Goal: Information Seeking & Learning: Find contact information

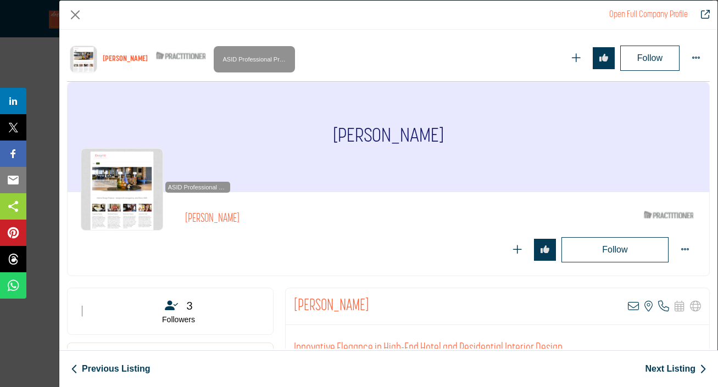
scroll to position [238, 0]
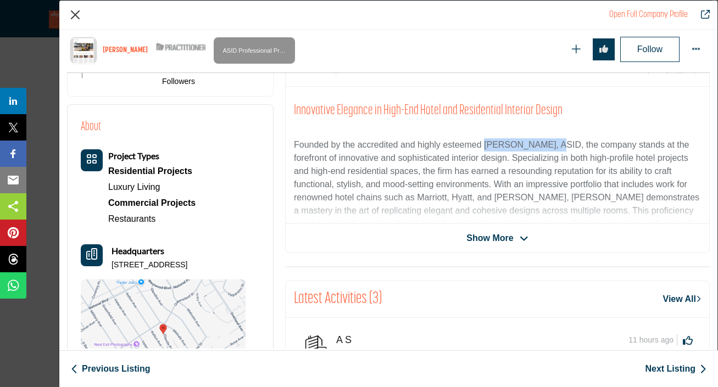
click at [70, 17] on button "Close" at bounding box center [75, 15] width 16 height 16
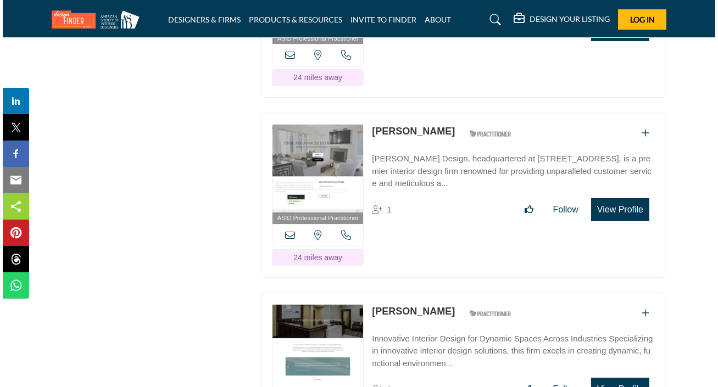
scroll to position [1909, 0]
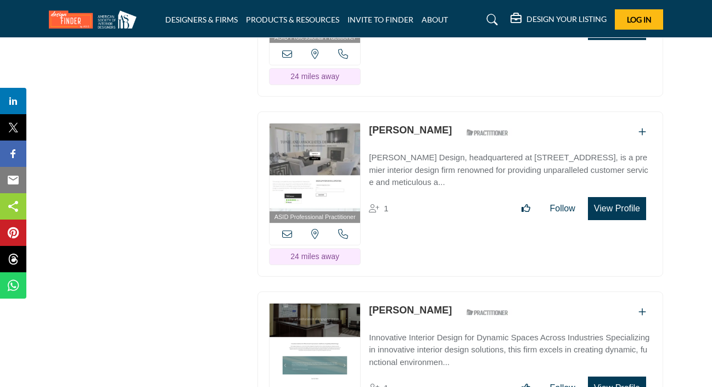
click at [619, 220] on button "View Profile" at bounding box center [617, 208] width 58 height 23
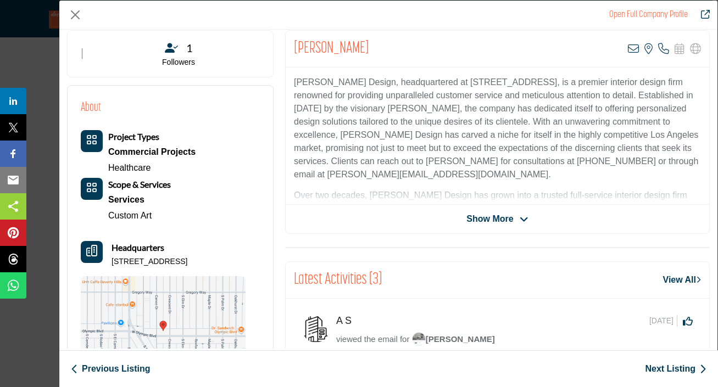
scroll to position [141, 0]
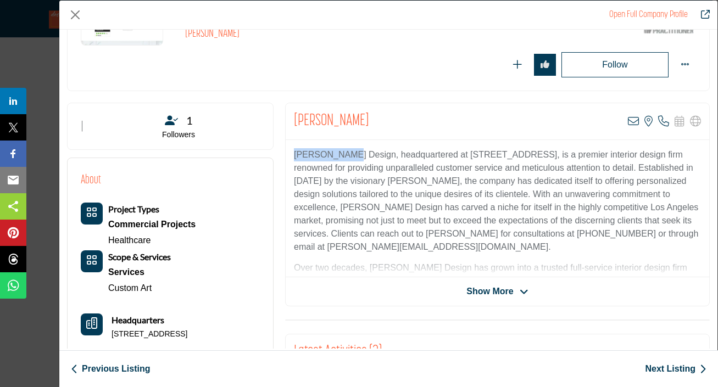
drag, startPoint x: 291, startPoint y: 152, endPoint x: 342, endPoint y: 156, distance: 51.3
click at [342, 156] on div "[PERSON_NAME] Design, headquartered at [STREET_ADDRESS], is a premier interior …" at bounding box center [497, 208] width 423 height 137
copy p "[PERSON_NAME] Design"
click at [79, 19] on button "Close" at bounding box center [75, 15] width 16 height 16
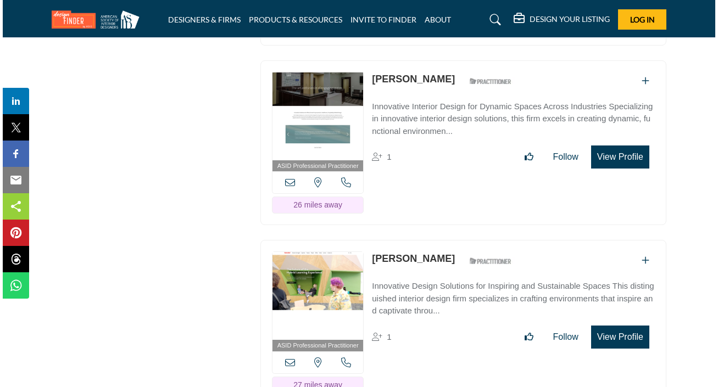
scroll to position [2140, 0]
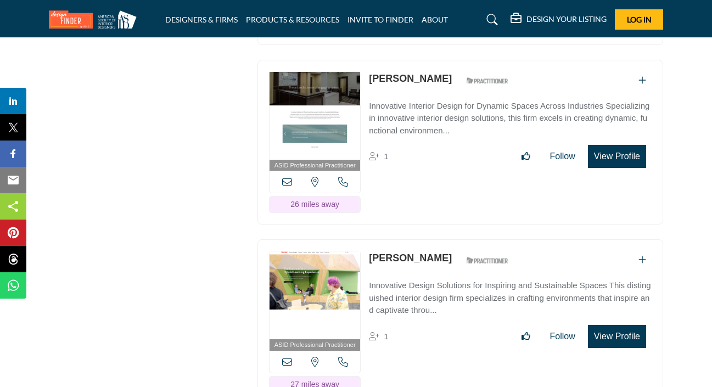
click at [609, 168] on button "View Profile" at bounding box center [617, 156] width 58 height 23
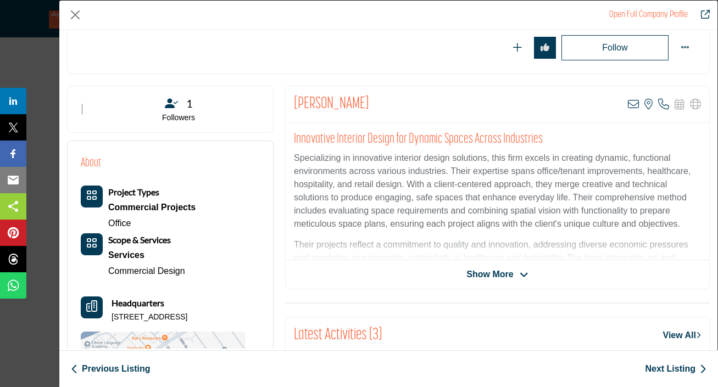
scroll to position [149, 0]
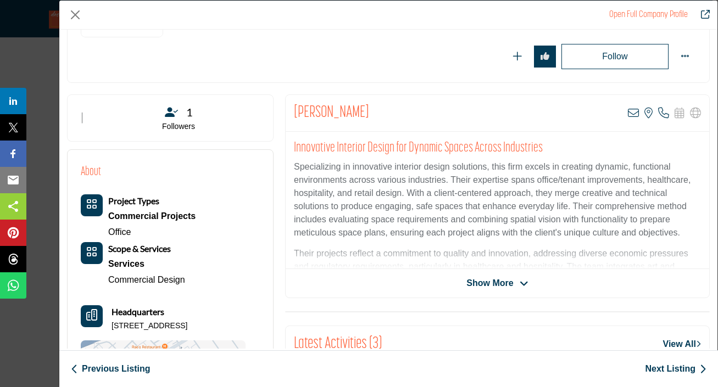
click at [519, 279] on icon "Company Data Modal" at bounding box center [523, 284] width 9 height 10
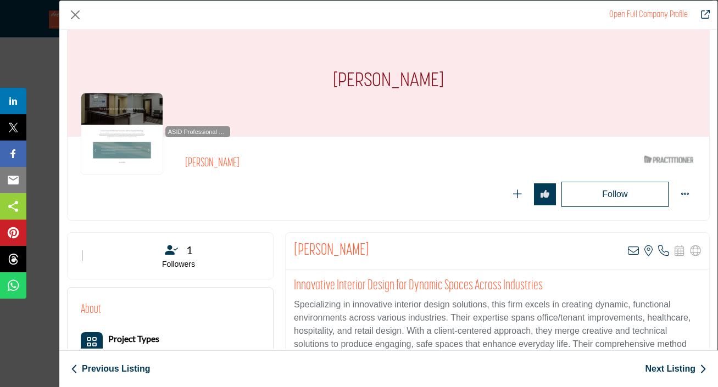
scroll to position [13, 0]
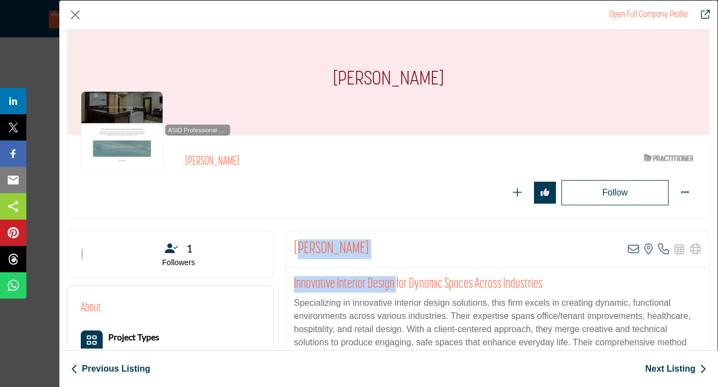
drag, startPoint x: 391, startPoint y: 281, endPoint x: 299, endPoint y: 249, distance: 97.8
click at [299, 249] on div "[PERSON_NAME] View email address of this listing View the location of this list…" at bounding box center [497, 369] width 424 height 277
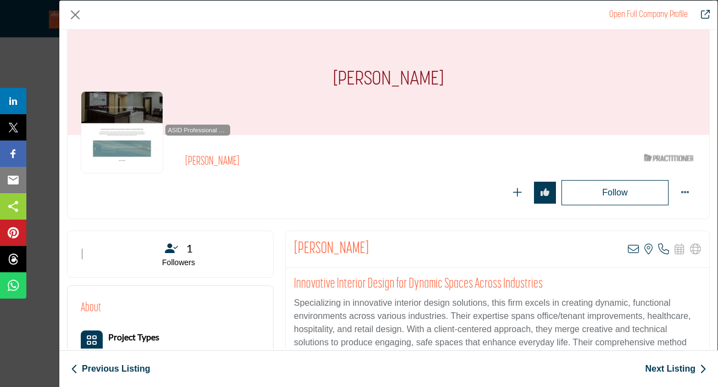
click at [286, 249] on div "[PERSON_NAME] View email address of this listing View the location of this list…" at bounding box center [497, 249] width 423 height 37
drag, startPoint x: 287, startPoint y: 245, endPoint x: 349, endPoint y: 253, distance: 62.0
click at [349, 253] on div "[PERSON_NAME] View email address of this listing View the location of this list…" at bounding box center [497, 249] width 423 height 37
copy h2 "[PERSON_NAME]"
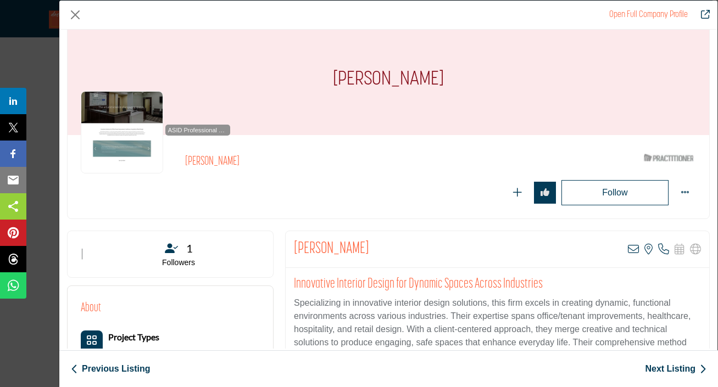
click at [47, 203] on div "Open Full Company Profile [PERSON_NAME] ASID Qualified Practitioner who validat…" at bounding box center [359, 193] width 718 height 387
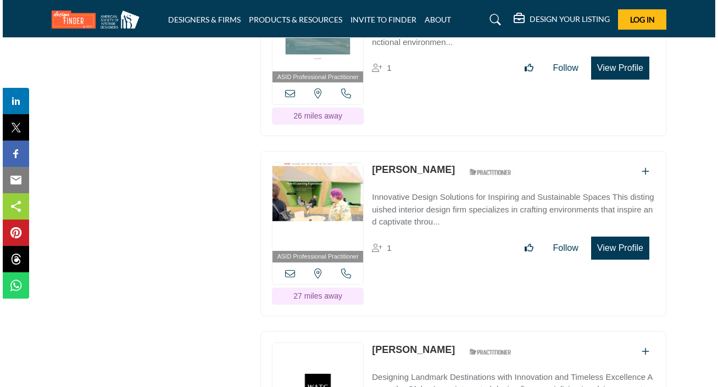
scroll to position [2245, 0]
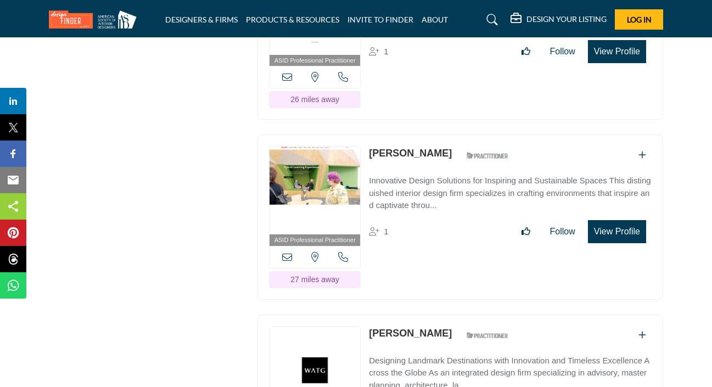
click at [607, 243] on button "View Profile" at bounding box center [617, 231] width 58 height 23
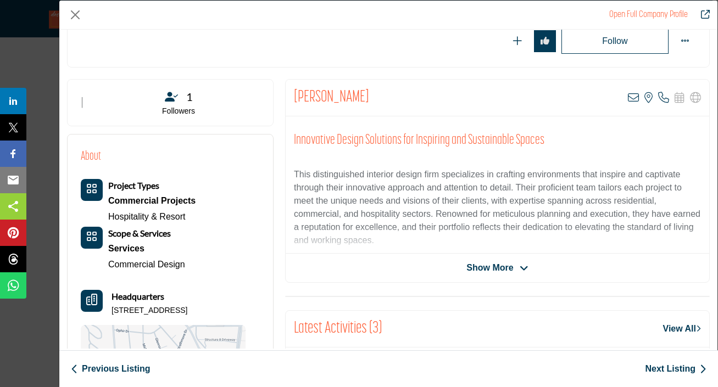
scroll to position [14, 0]
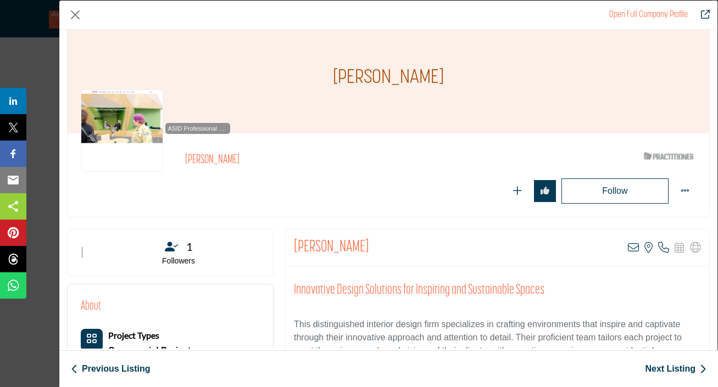
drag, startPoint x: 374, startPoint y: 240, endPoint x: 289, endPoint y: 243, distance: 85.2
click at [289, 243] on div "[PERSON_NAME] View email address of this listing View the location of this list…" at bounding box center [497, 248] width 423 height 37
copy h2 "[PERSON_NAME]"
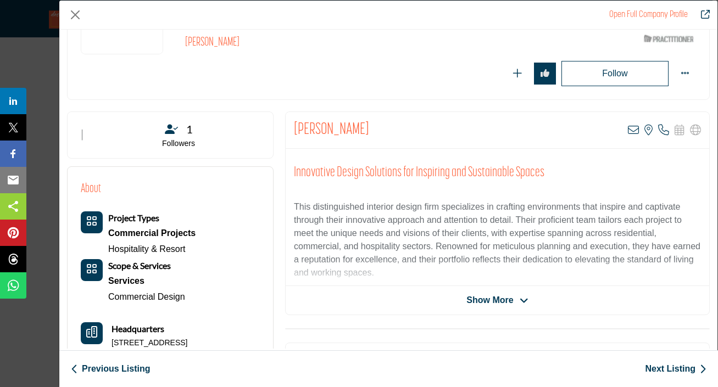
scroll to position [143, 0]
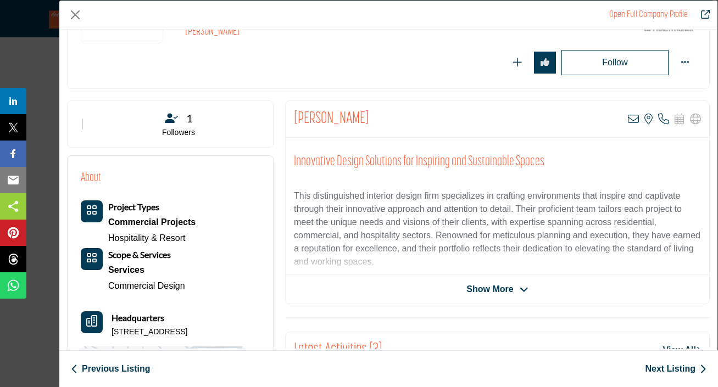
click at [480, 288] on span "Show More" at bounding box center [489, 289] width 47 height 13
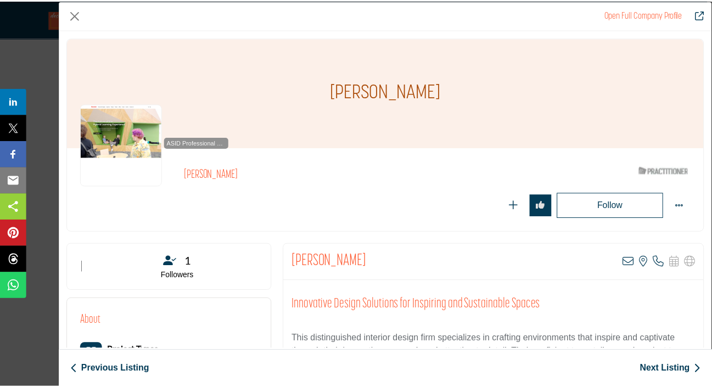
scroll to position [0, 0]
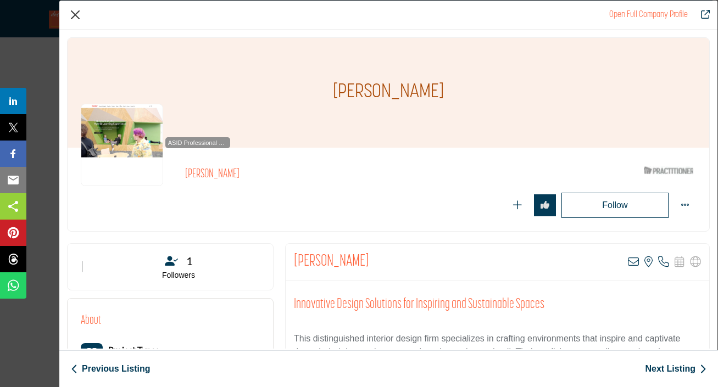
click at [79, 18] on button "Close" at bounding box center [75, 15] width 16 height 16
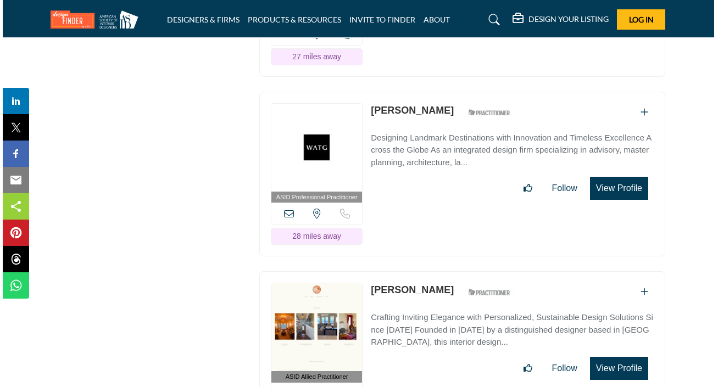
scroll to position [2487, 1]
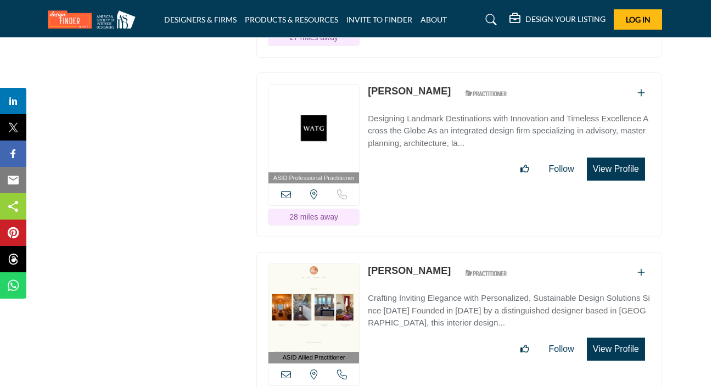
click at [608, 181] on button "View Profile" at bounding box center [616, 169] width 58 height 23
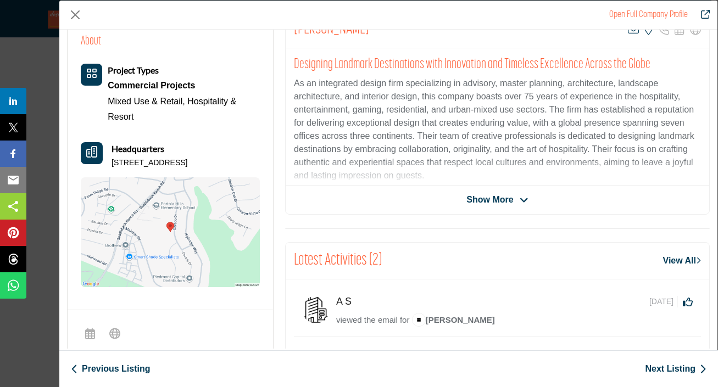
scroll to position [230, 0]
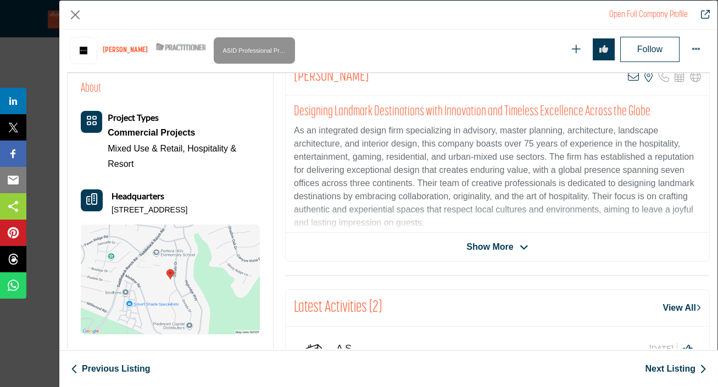
click at [521, 240] on span "Show More" at bounding box center [496, 246] width 61 height 13
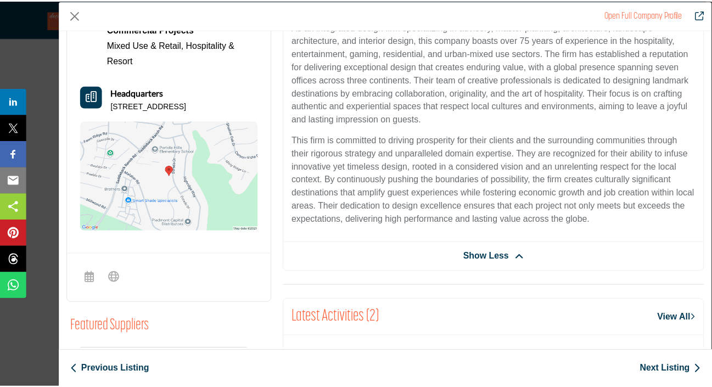
scroll to position [23, 0]
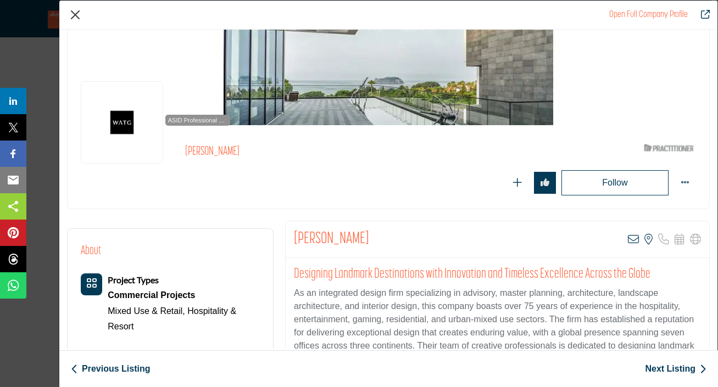
click at [77, 16] on button "Close" at bounding box center [75, 15] width 16 height 16
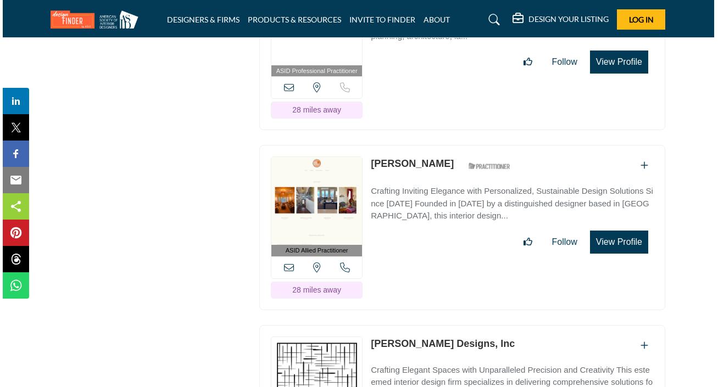
scroll to position [2604, 1]
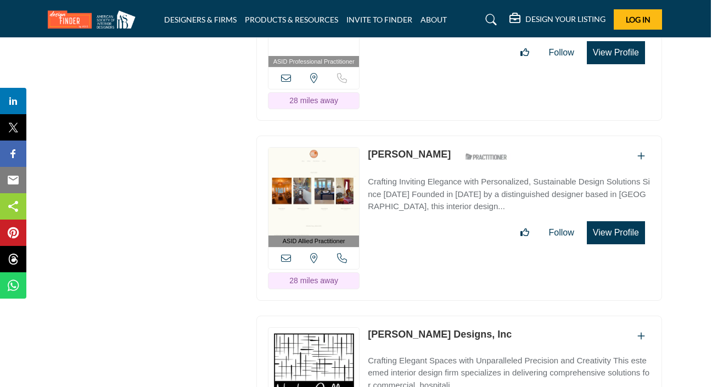
click at [621, 244] on button "View Profile" at bounding box center [616, 232] width 58 height 23
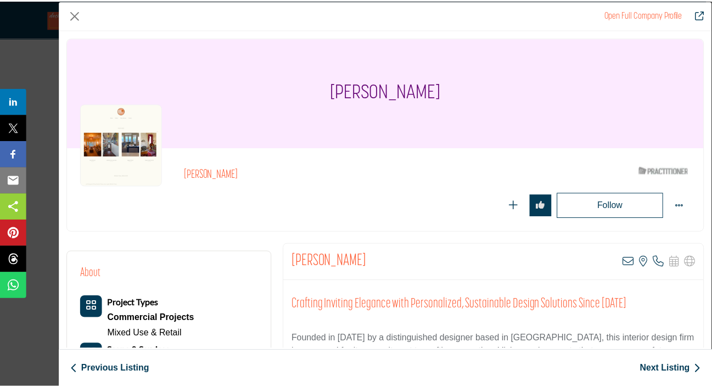
scroll to position [136, 0]
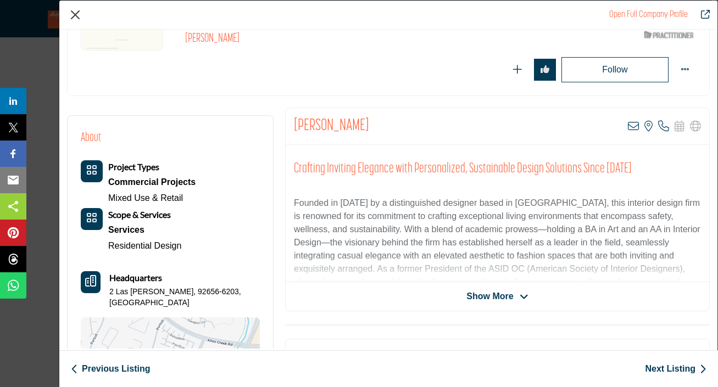
click at [78, 19] on button "Close" at bounding box center [75, 15] width 16 height 16
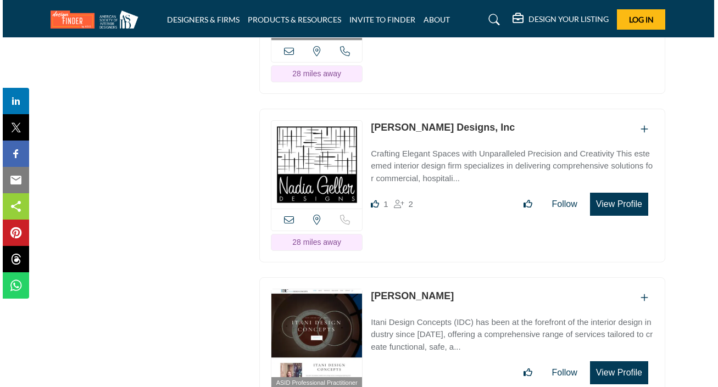
scroll to position [2813, 1]
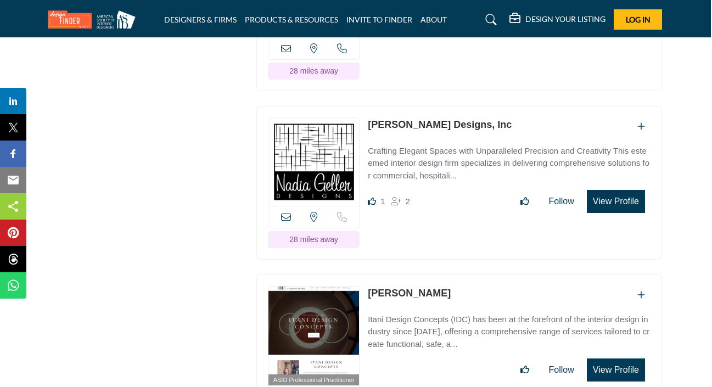
click at [624, 213] on button "View Profile" at bounding box center [616, 201] width 58 height 23
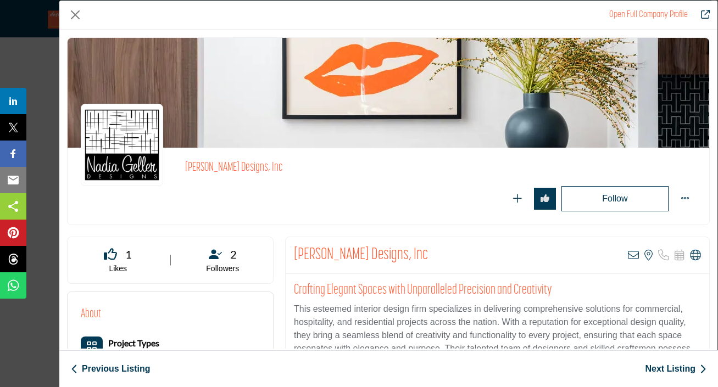
scroll to position [119, 0]
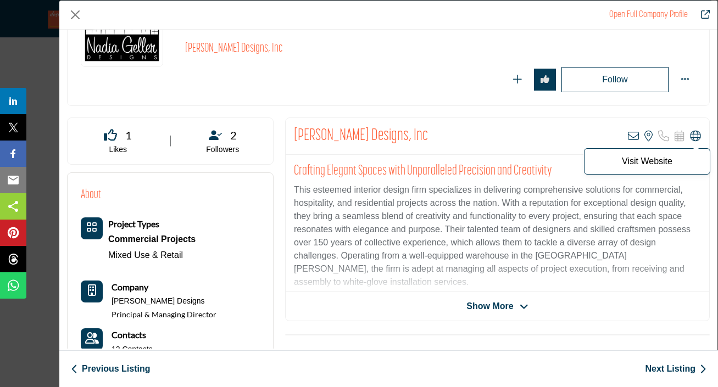
click at [690, 137] on icon "Company Data Modal" at bounding box center [695, 136] width 11 height 11
click at [76, 16] on button "Close" at bounding box center [75, 15] width 16 height 16
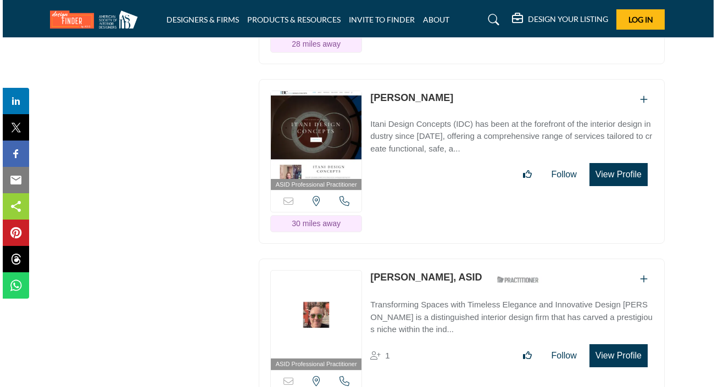
scroll to position [3007, 2]
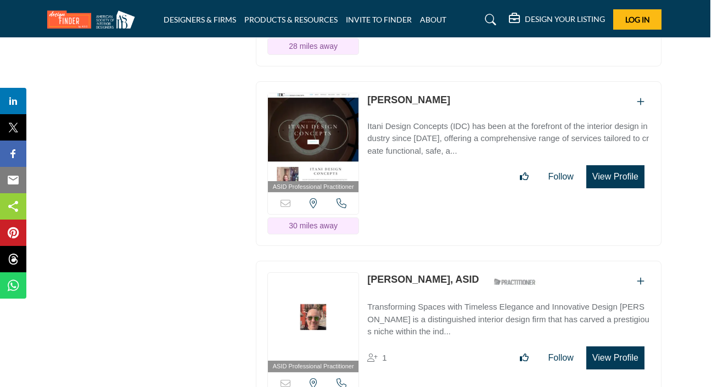
click at [614, 188] on button "View Profile" at bounding box center [615, 176] width 58 height 23
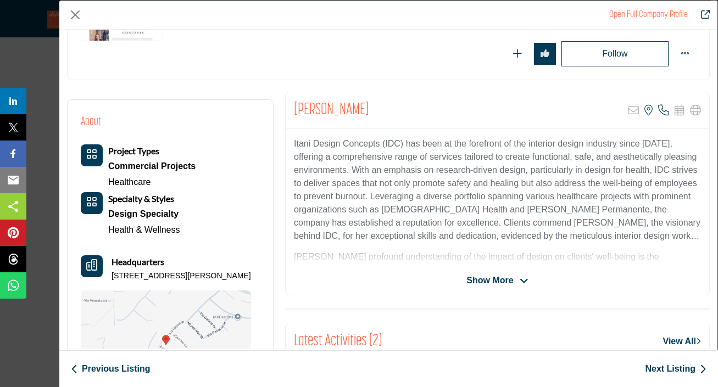
scroll to position [146, 0]
click at [502, 282] on span "Show More" at bounding box center [489, 279] width 47 height 13
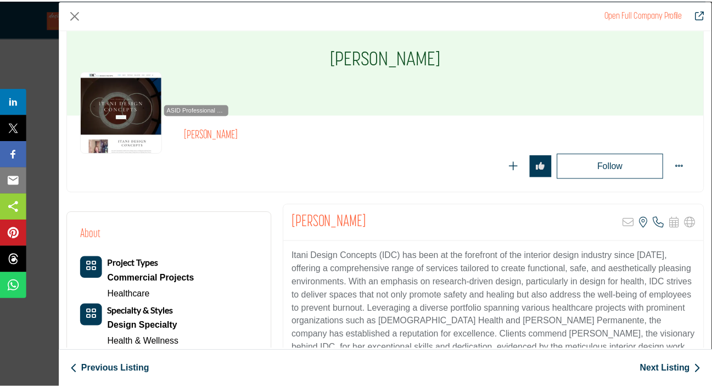
scroll to position [20, 0]
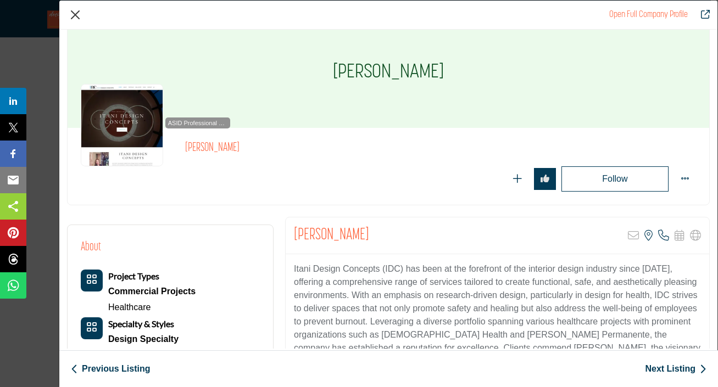
click at [79, 14] on button "Close" at bounding box center [75, 15] width 16 height 16
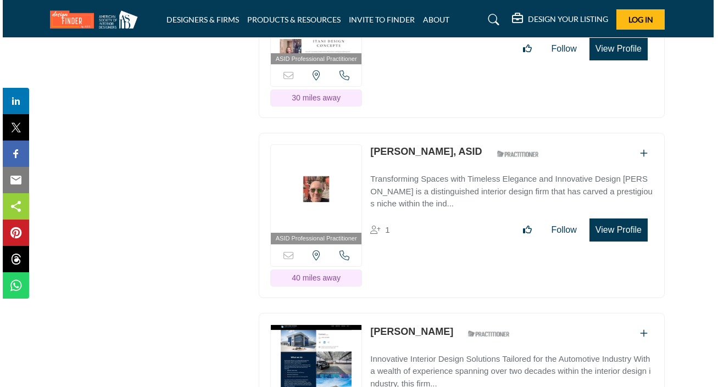
scroll to position [3158, 2]
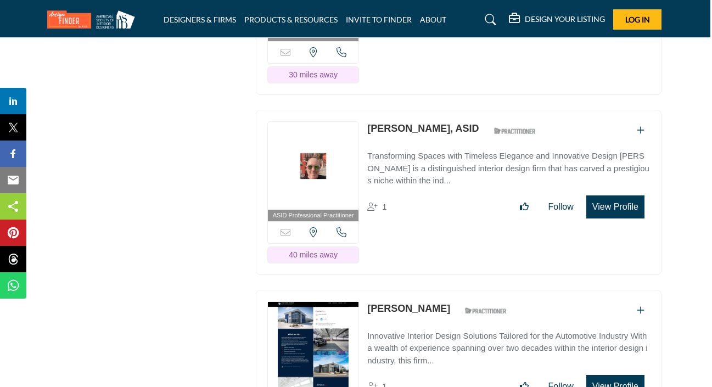
click at [617, 219] on button "View Profile" at bounding box center [615, 206] width 58 height 23
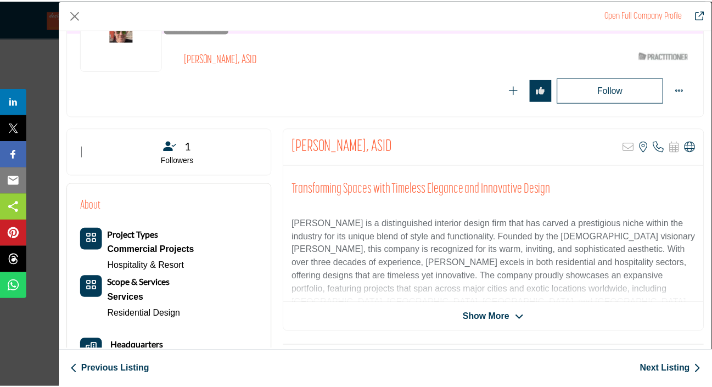
scroll to position [117, 0]
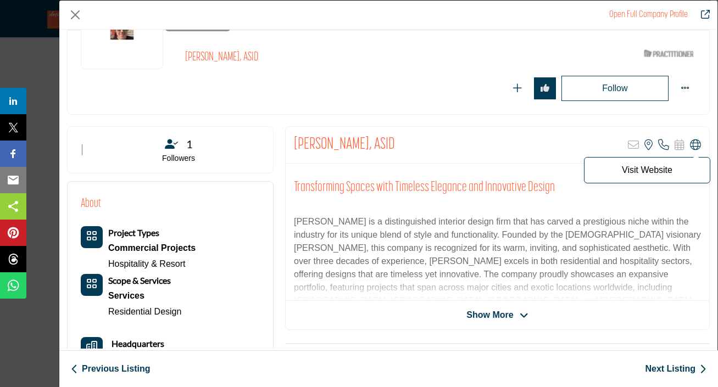
click at [691, 146] on icon "Company Data Modal" at bounding box center [695, 144] width 11 height 11
click at [79, 15] on button "Close" at bounding box center [75, 15] width 16 height 16
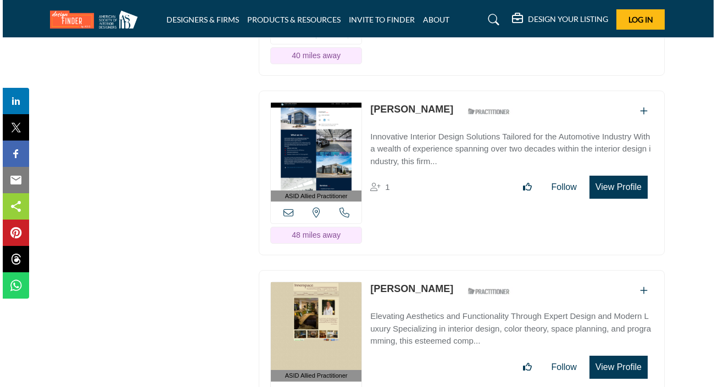
scroll to position [3375, 2]
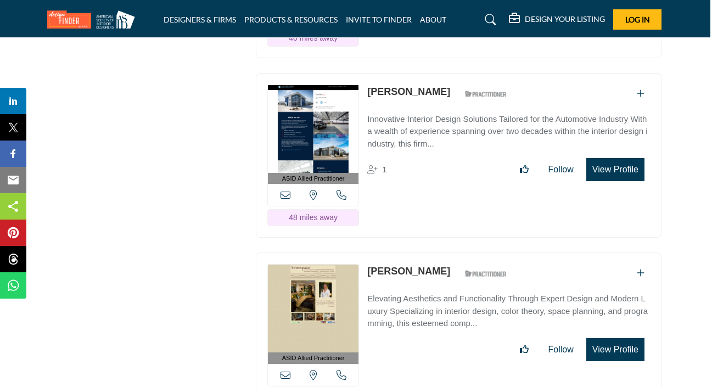
click at [614, 180] on button "View Profile" at bounding box center [615, 169] width 58 height 23
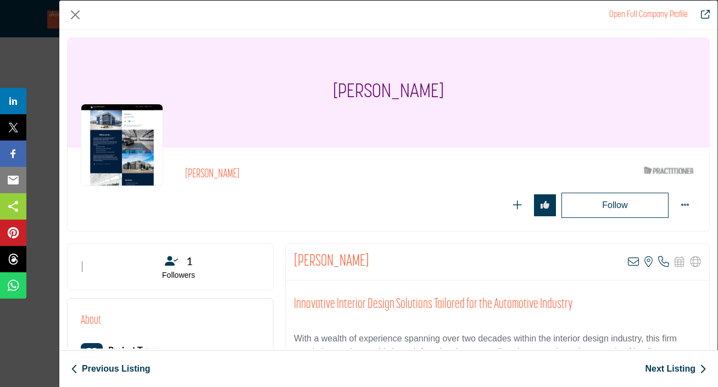
scroll to position [199, 0]
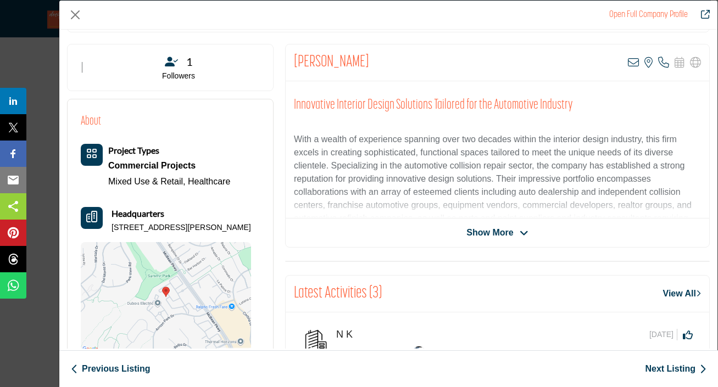
click at [493, 234] on span "Show More" at bounding box center [489, 232] width 47 height 13
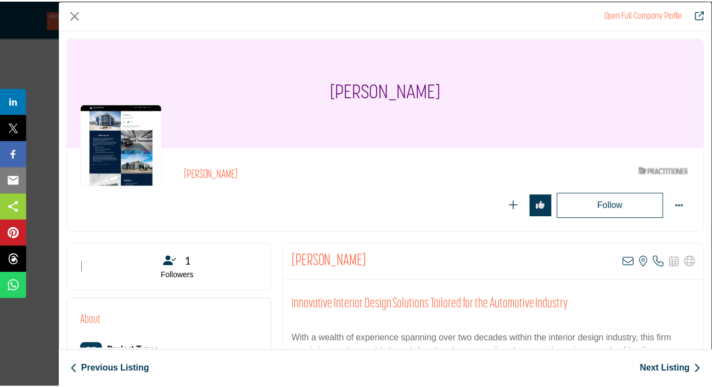
scroll to position [0, 0]
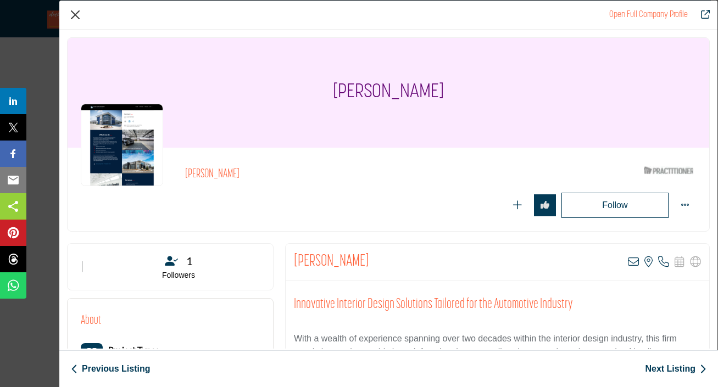
click at [76, 18] on button "Close" at bounding box center [75, 15] width 16 height 16
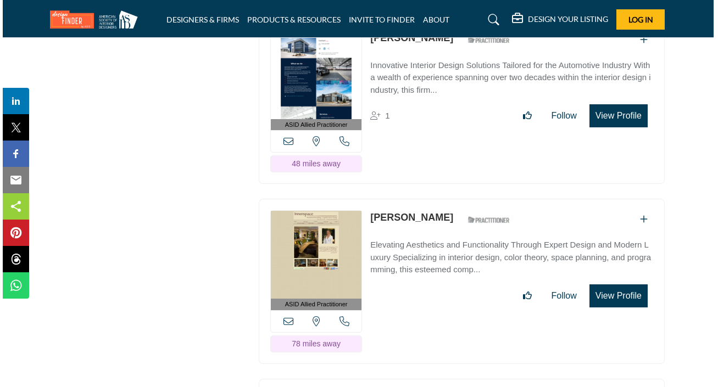
scroll to position [3504, 2]
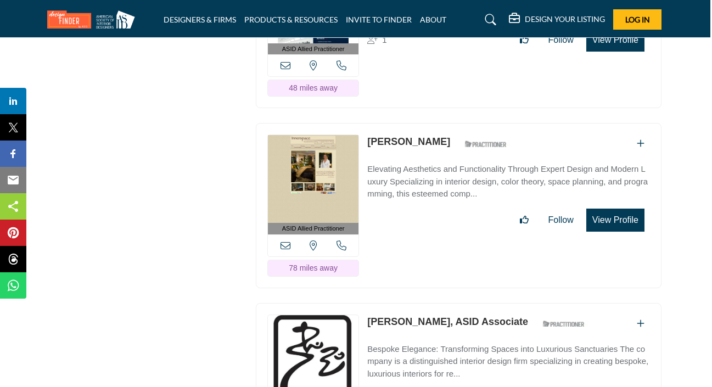
click at [611, 230] on button "View Profile" at bounding box center [615, 220] width 58 height 23
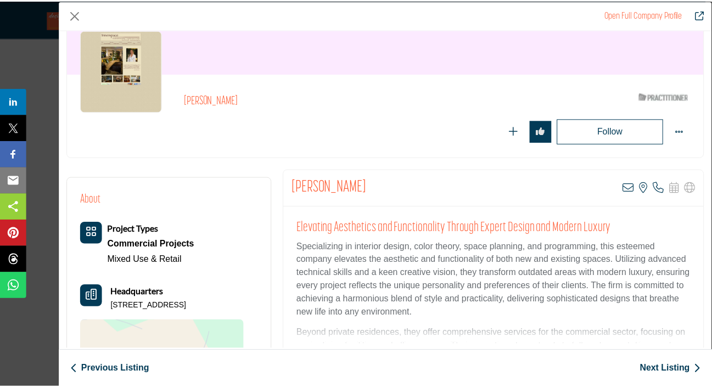
scroll to position [59, 0]
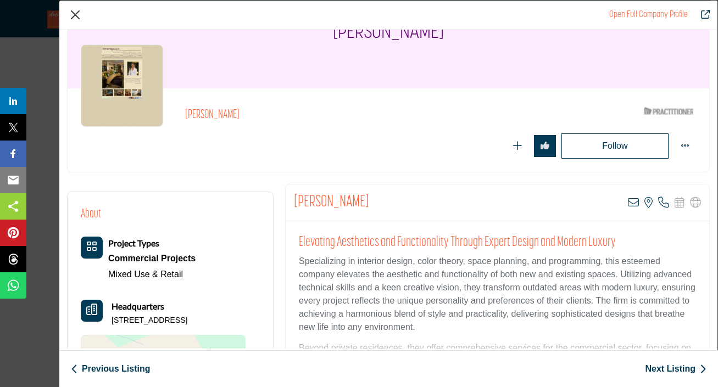
click at [77, 16] on button "Close" at bounding box center [75, 15] width 16 height 16
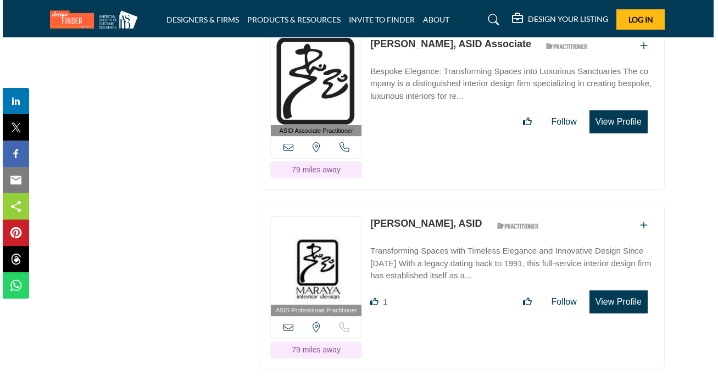
scroll to position [3784, 2]
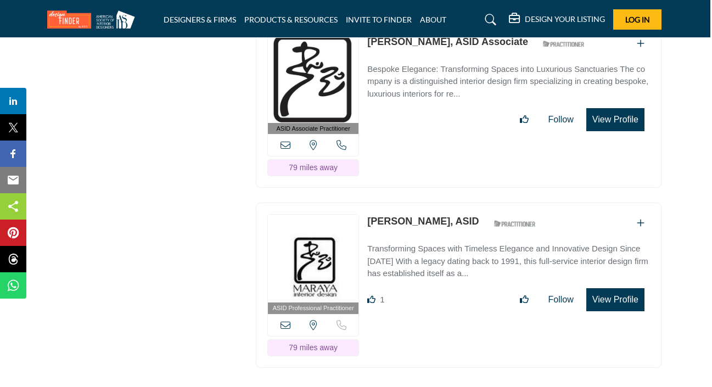
click at [611, 305] on button "View Profile" at bounding box center [615, 299] width 58 height 23
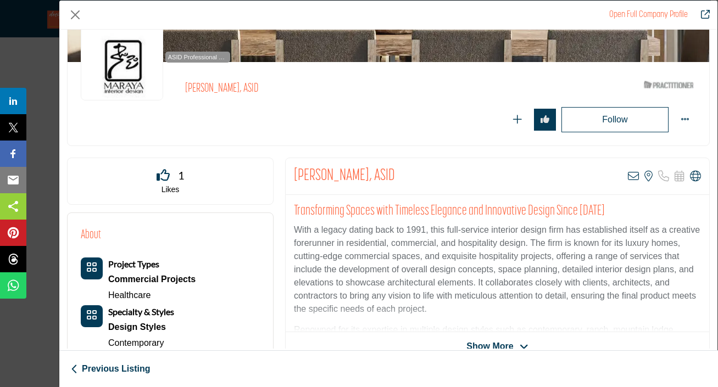
scroll to position [99, 0]
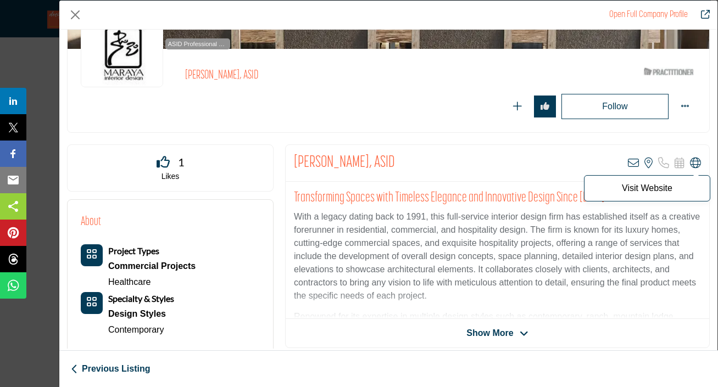
click at [690, 164] on icon "Company Data Modal" at bounding box center [695, 163] width 11 height 11
click at [77, 20] on button "Close" at bounding box center [75, 15] width 16 height 16
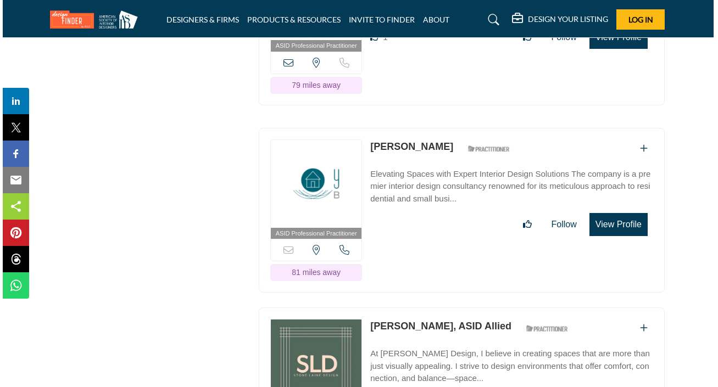
scroll to position [4049, 2]
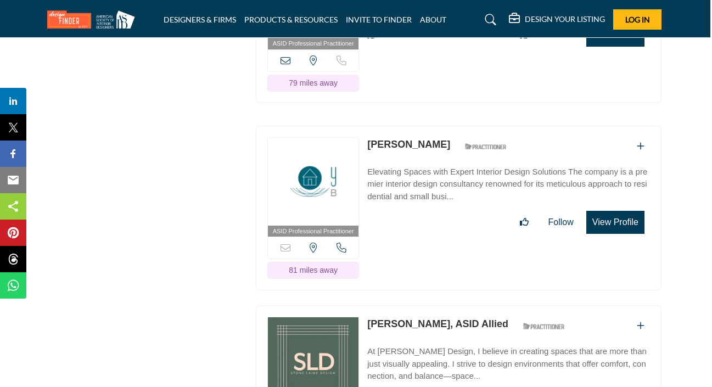
click at [618, 232] on button "View Profile" at bounding box center [615, 222] width 58 height 23
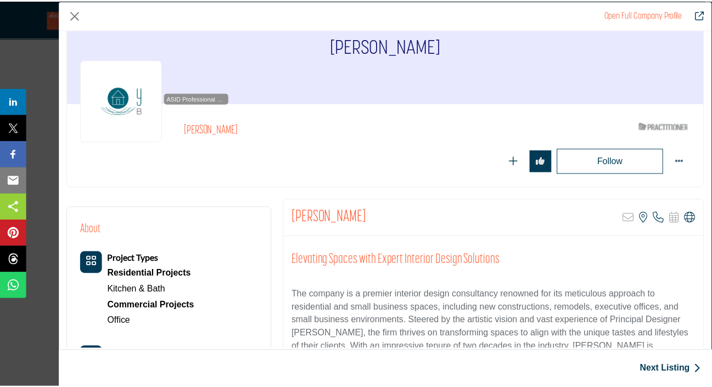
scroll to position [70, 0]
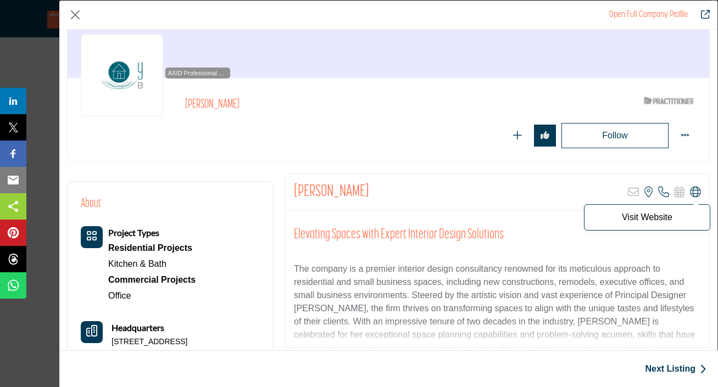
click at [690, 191] on icon "Company Data Modal" at bounding box center [695, 192] width 11 height 11
click at [46, 60] on div "Open Full Company Profile [PERSON_NAME] ASID Qualified Practitioner who validat…" at bounding box center [359, 193] width 718 height 387
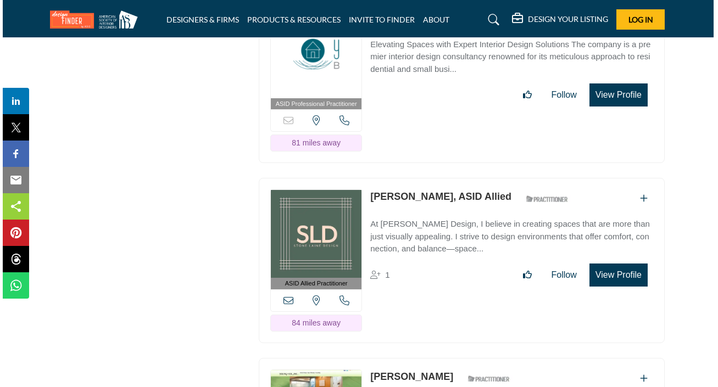
scroll to position [4230, 2]
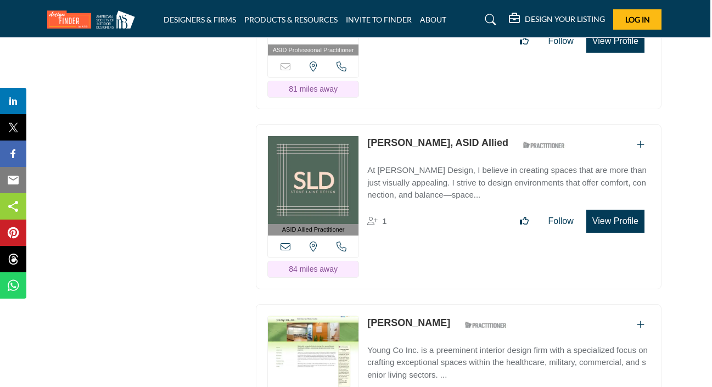
click at [620, 233] on button "View Profile" at bounding box center [615, 221] width 58 height 23
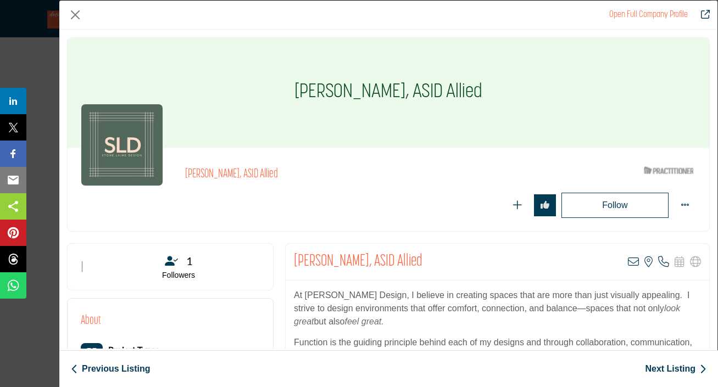
scroll to position [0, 0]
click at [77, 14] on button "Close" at bounding box center [75, 15] width 16 height 16
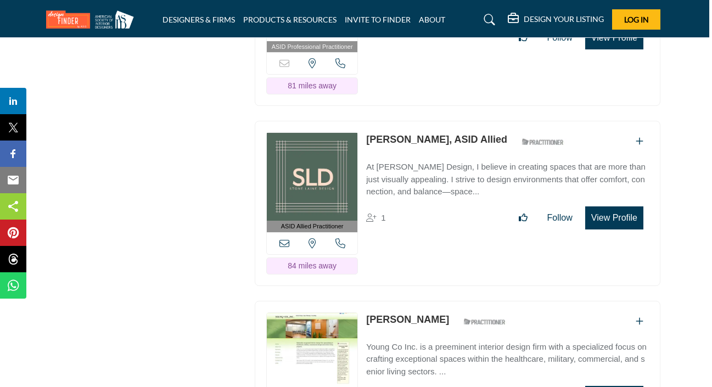
scroll to position [4232, 3]
